Goal: Information Seeking & Learning: Find specific page/section

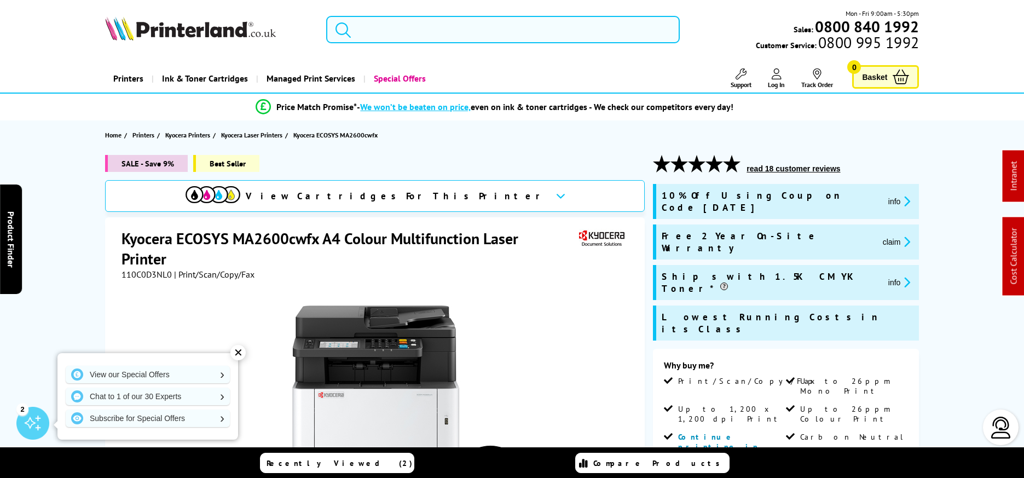
click at [403, 32] on input "search" at bounding box center [503, 29] width 354 height 27
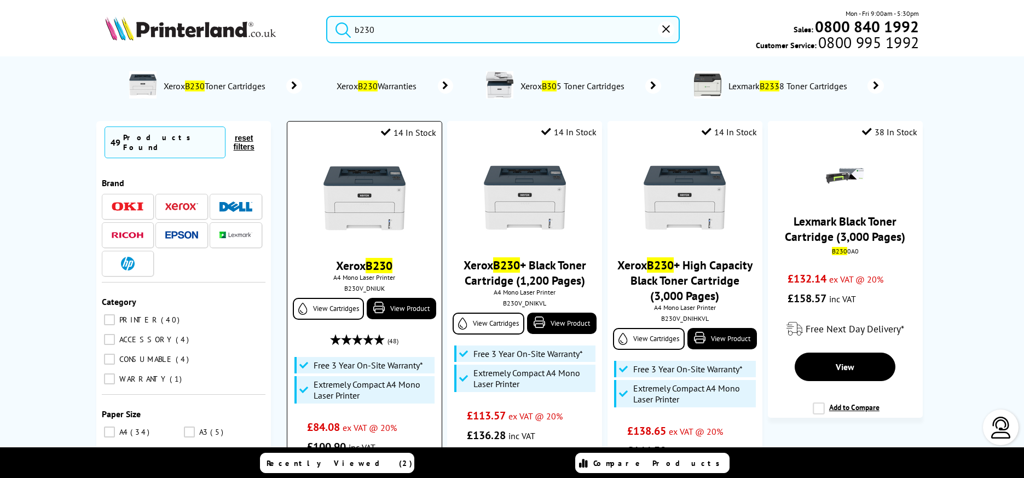
type input "b230"
click at [396, 179] on img at bounding box center [365, 198] width 82 height 82
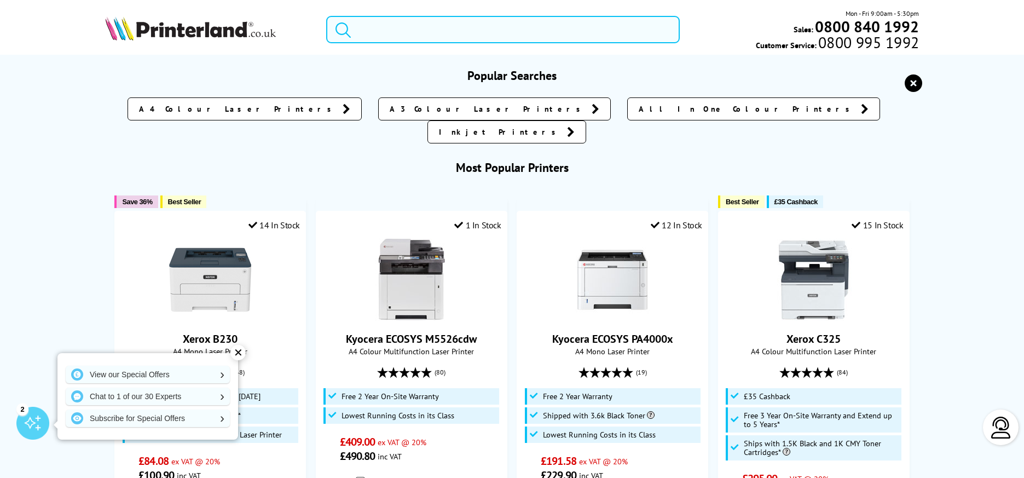
click at [383, 29] on input "search" at bounding box center [503, 29] width 354 height 27
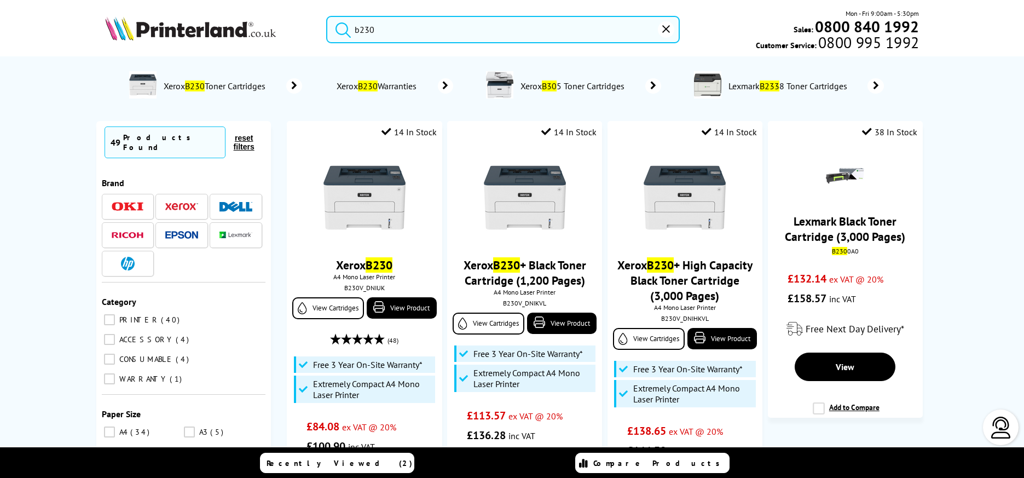
type input "b230"
click at [663, 27] on icon "reset" at bounding box center [666, 29] width 8 height 8
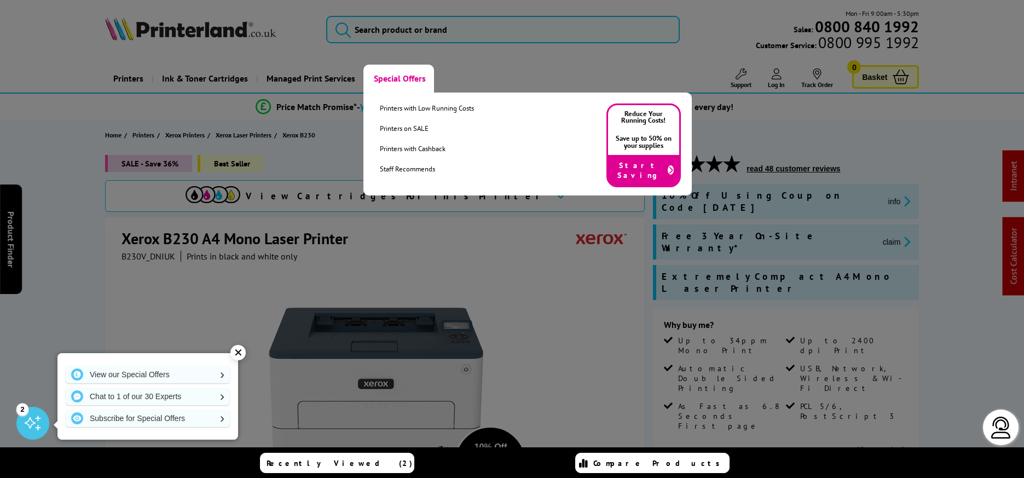
click at [393, 79] on link "Special Offers" at bounding box center [399, 79] width 71 height 28
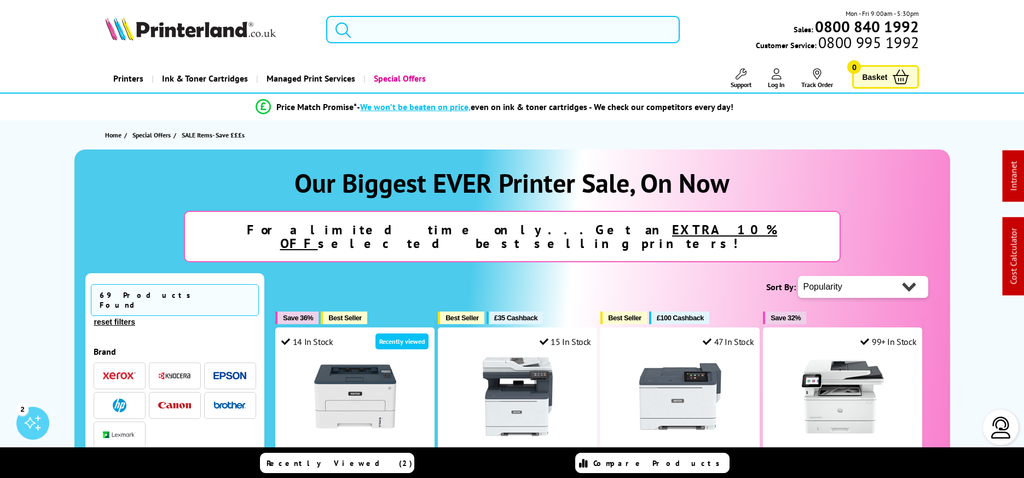
scroll to position [-1, 0]
click at [505, 37] on input "search" at bounding box center [503, 29] width 354 height 27
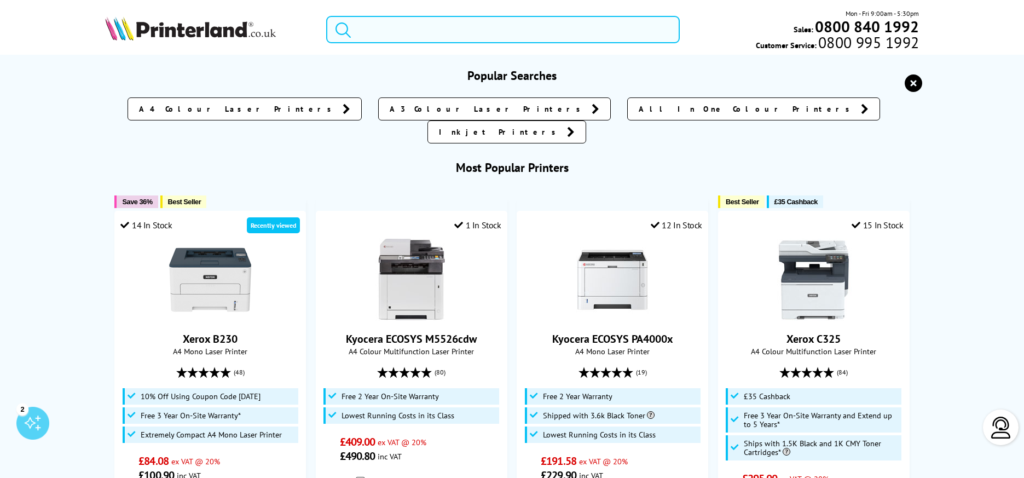
scroll to position [0, 0]
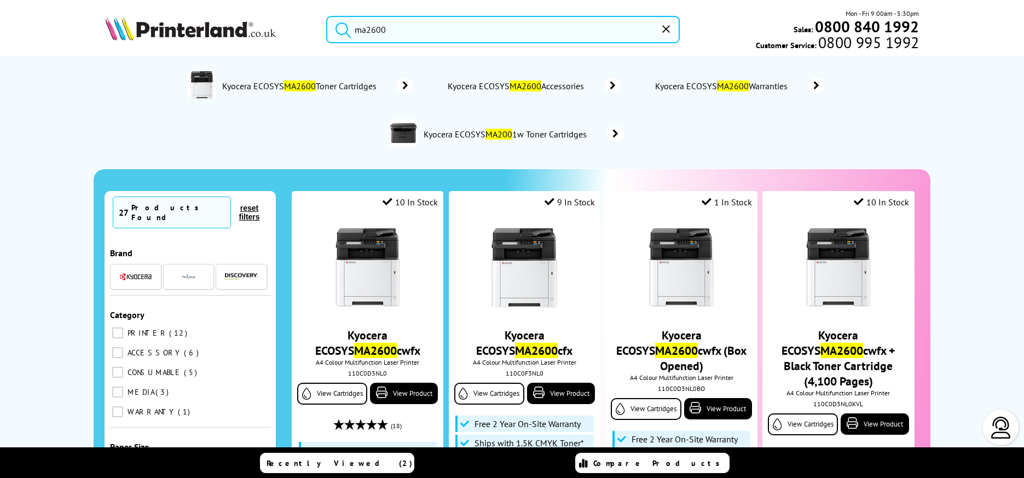
type input "ma2600"
click at [661, 29] on button "reset" at bounding box center [666, 29] width 16 height 16
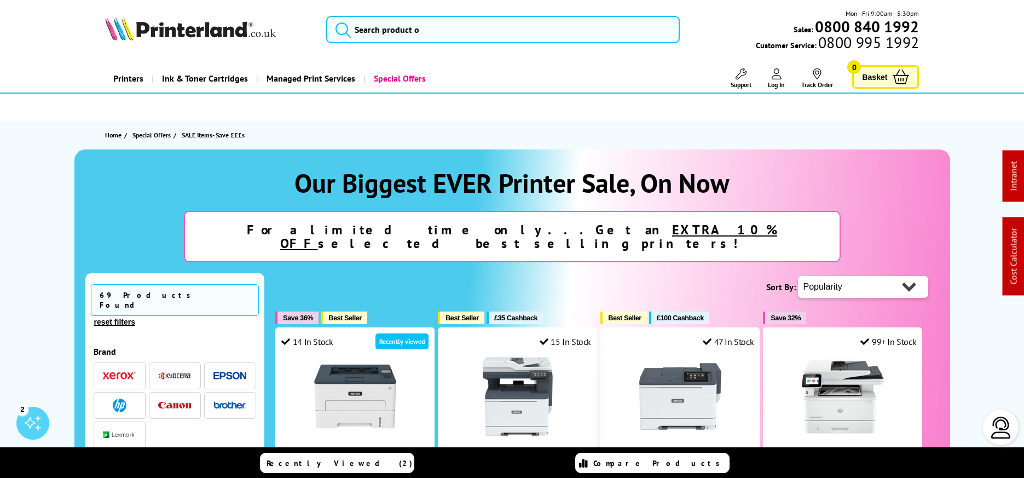
click at [221, 35] on img at bounding box center [190, 28] width 171 height 24
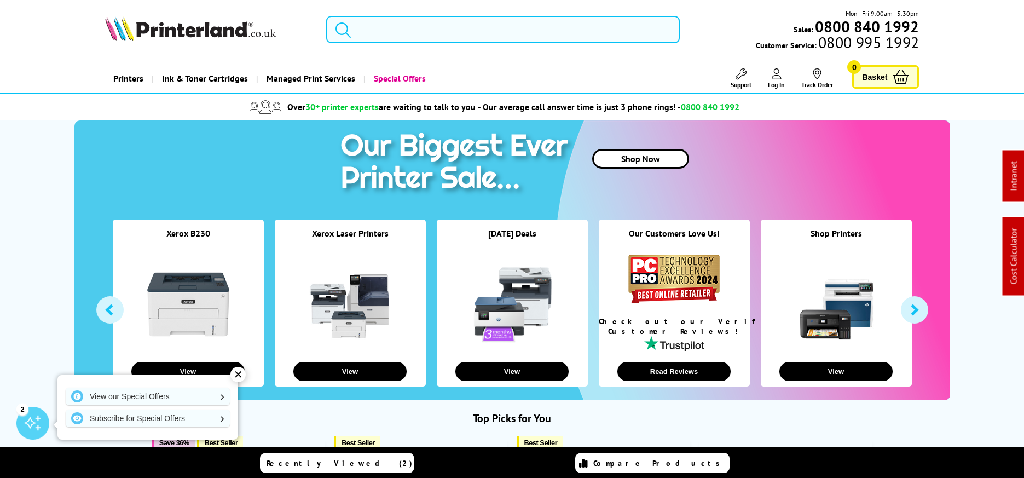
click at [495, 22] on input "search" at bounding box center [503, 29] width 354 height 27
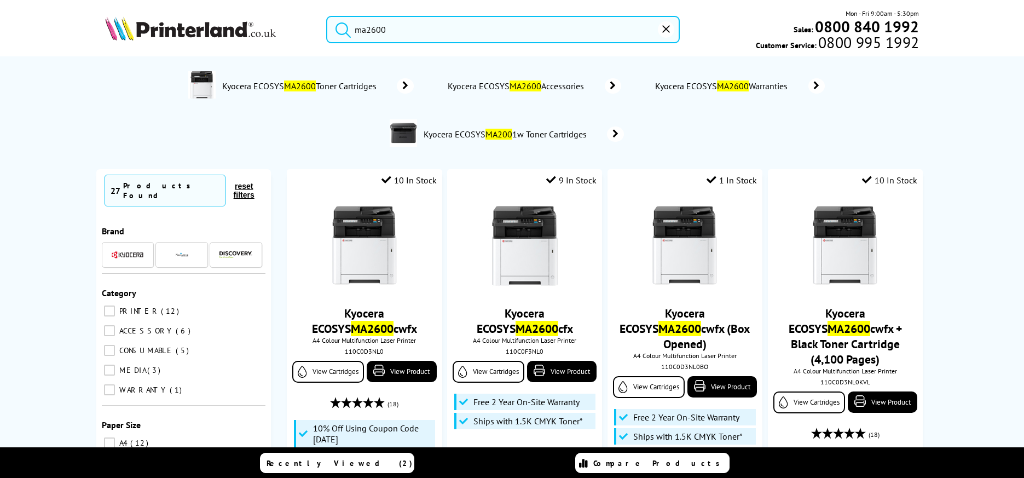
click at [417, 31] on input "ma2600" at bounding box center [503, 29] width 354 height 27
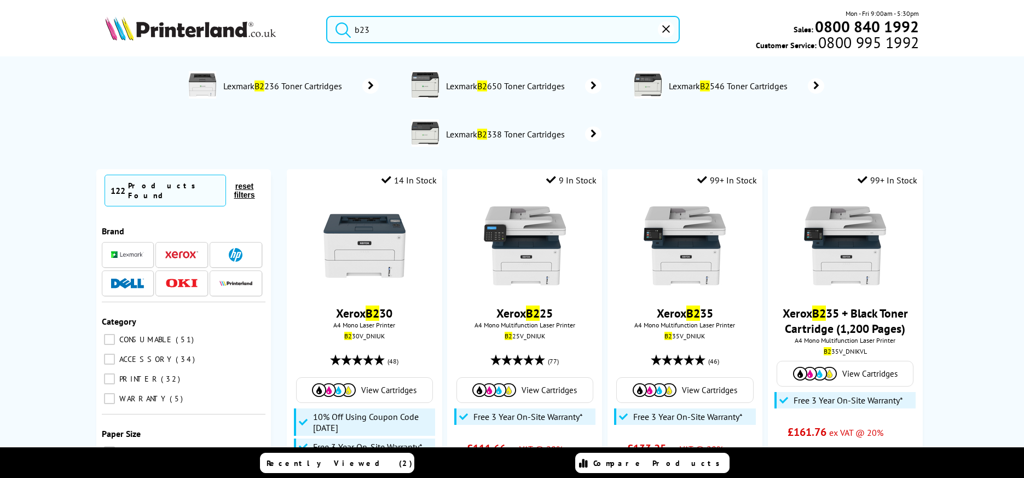
type input "b230"
